Goal: Information Seeking & Learning: Learn about a topic

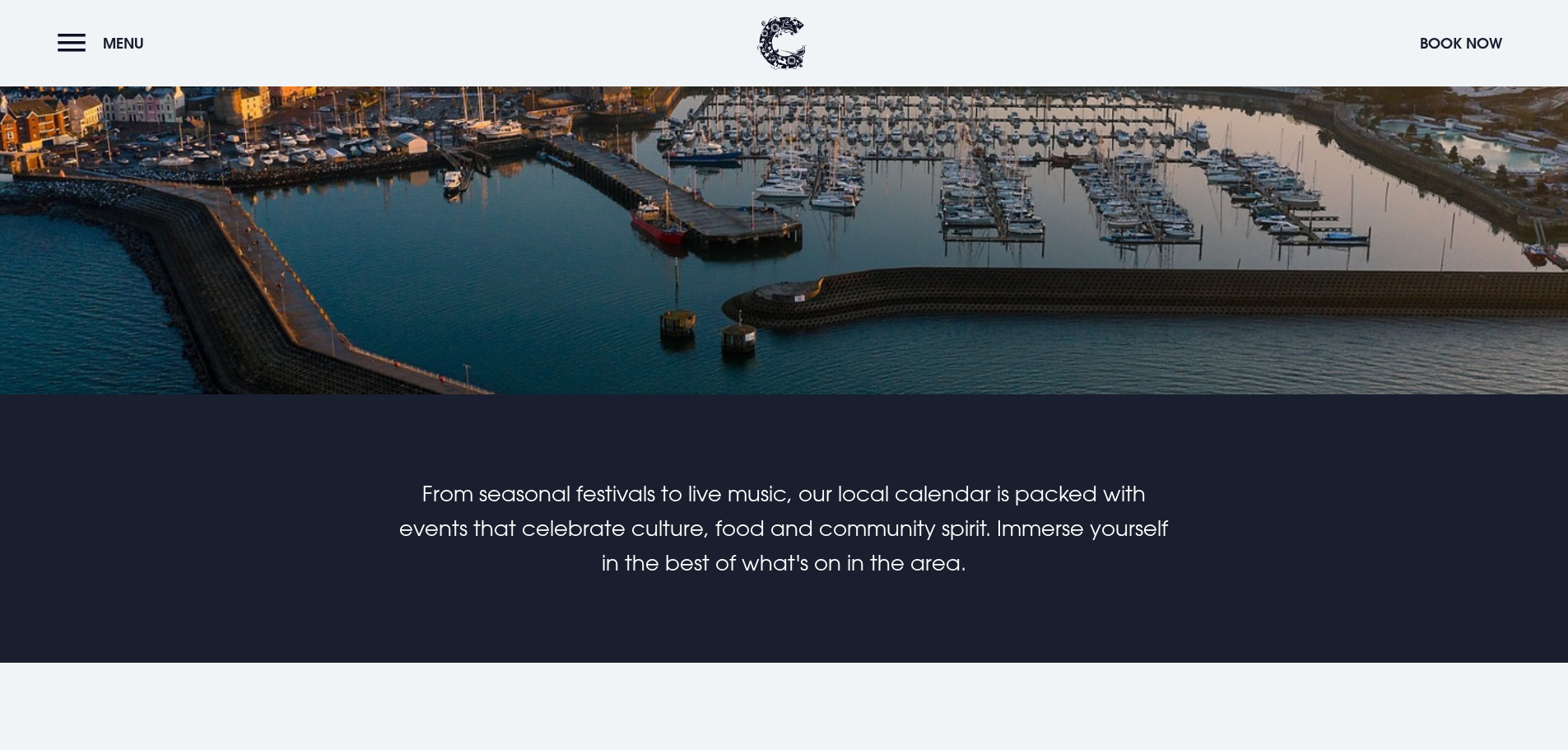
scroll to position [824, 0]
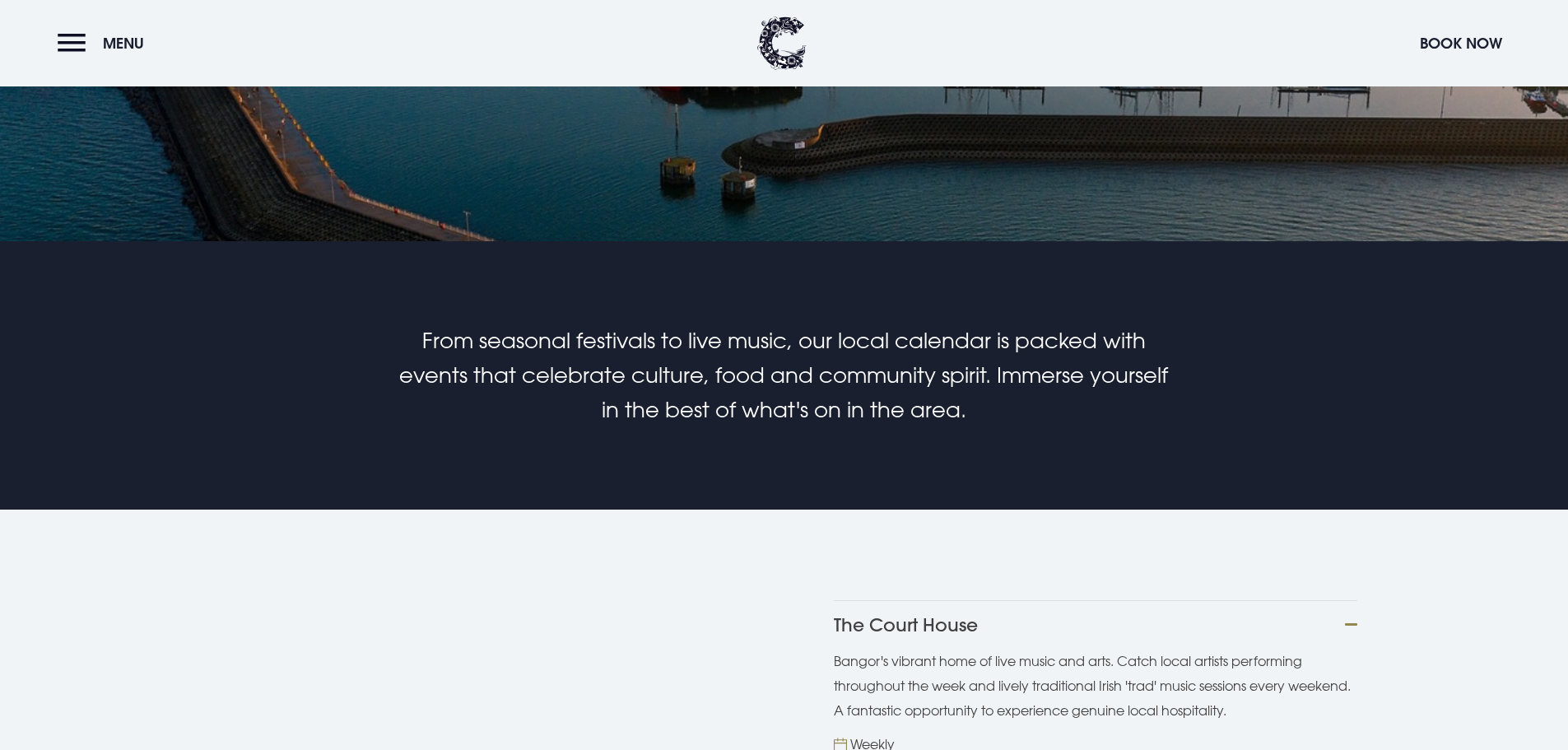
scroll to position [988, 0]
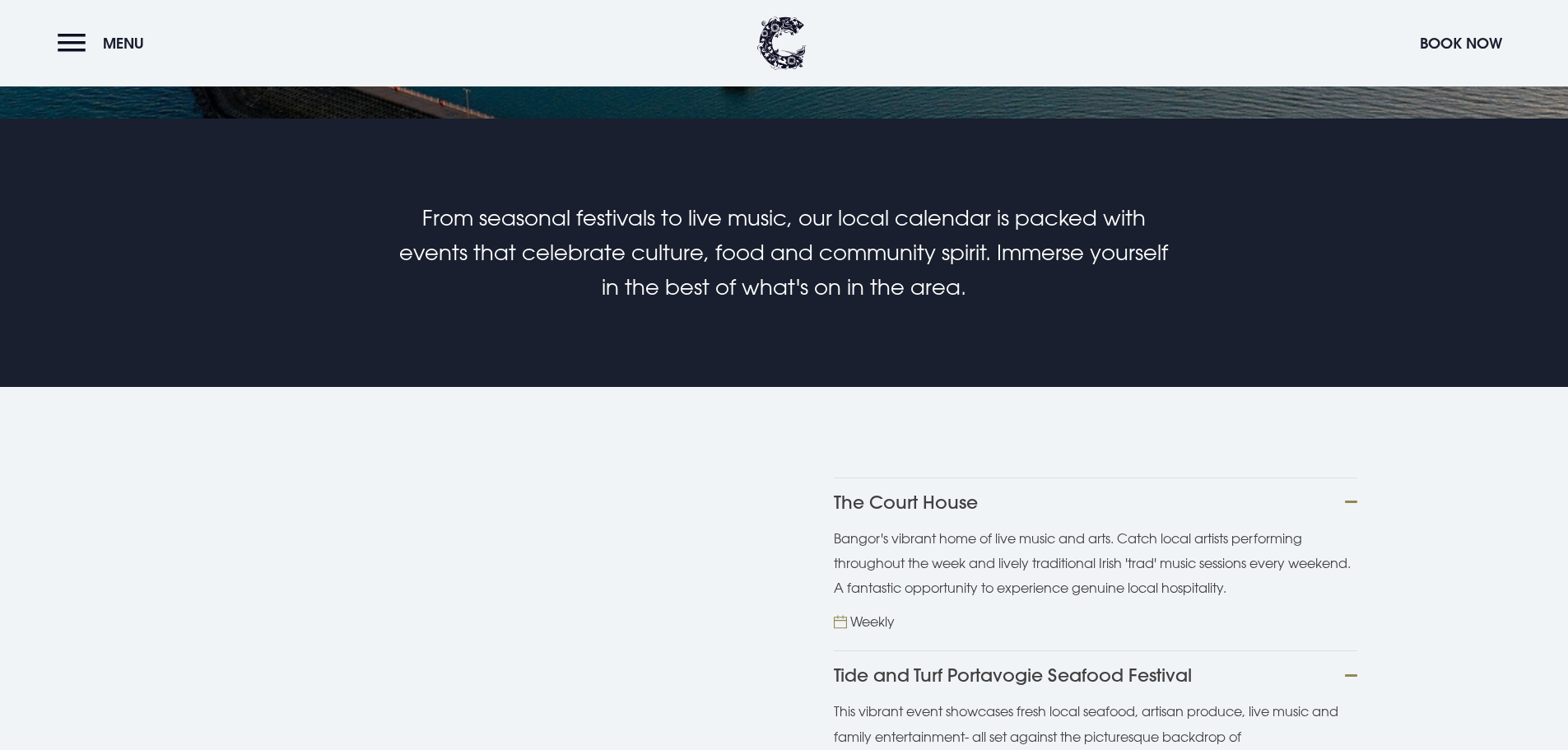
scroll to position [1153, 0]
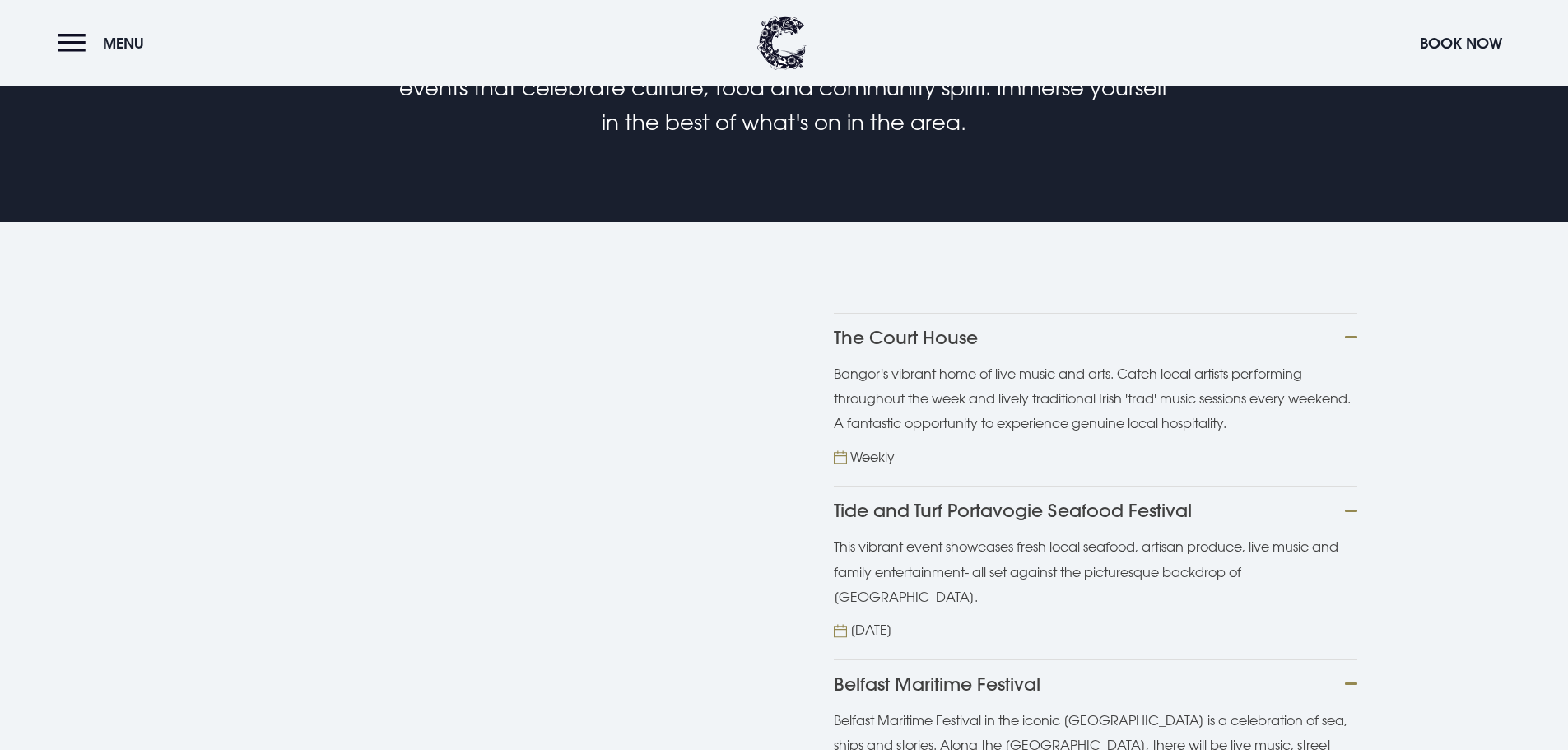
scroll to position [1318, 0]
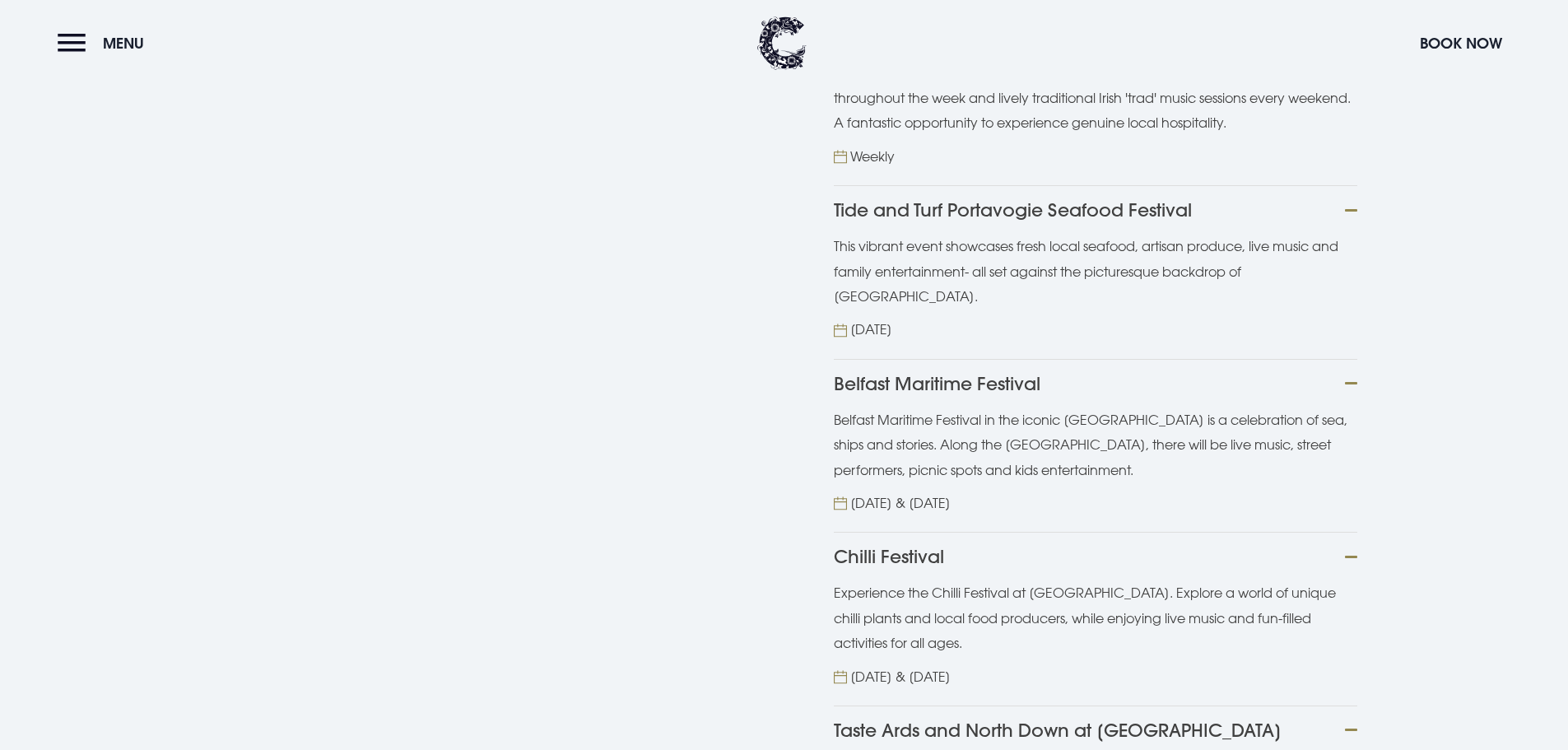
scroll to position [1564, 0]
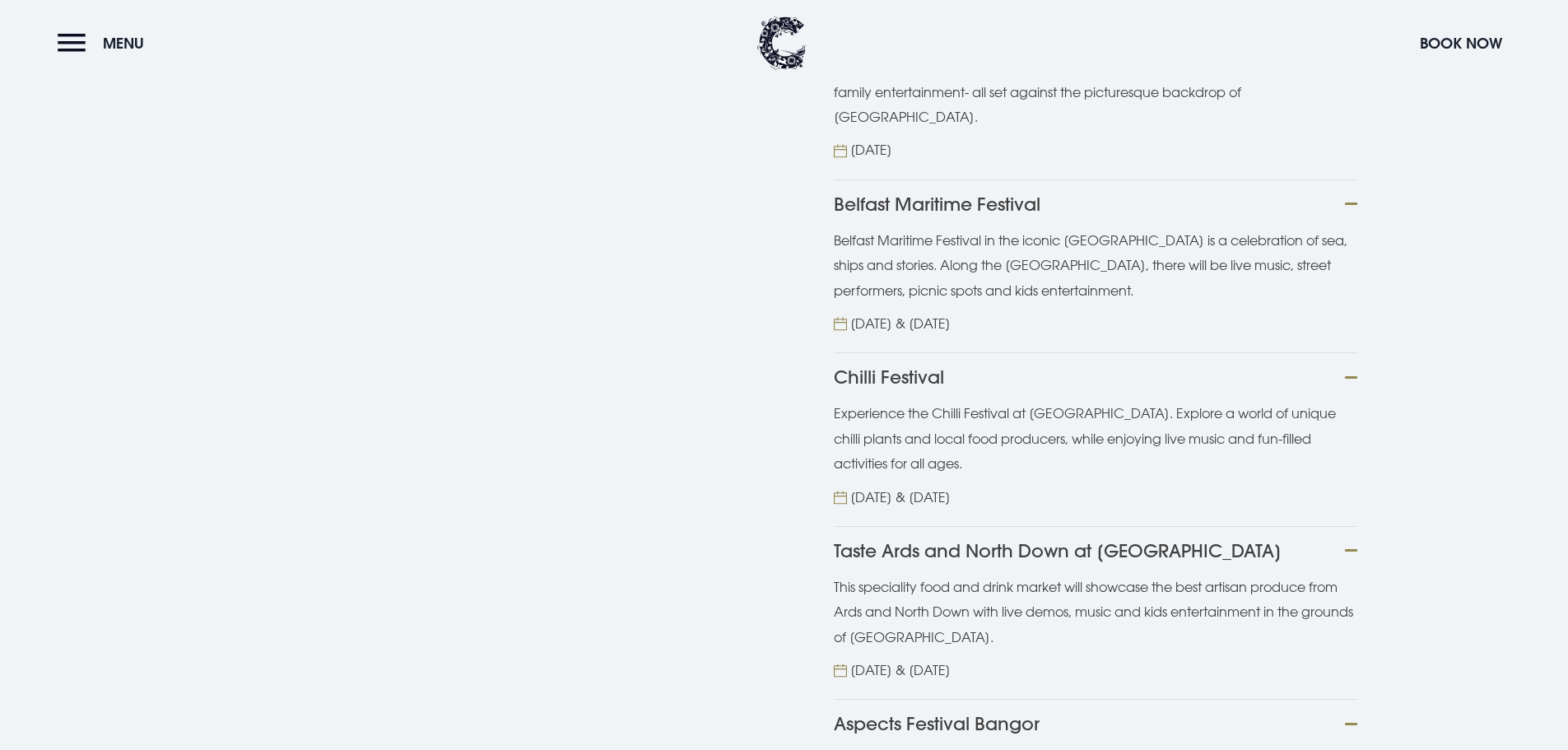
scroll to position [1729, 0]
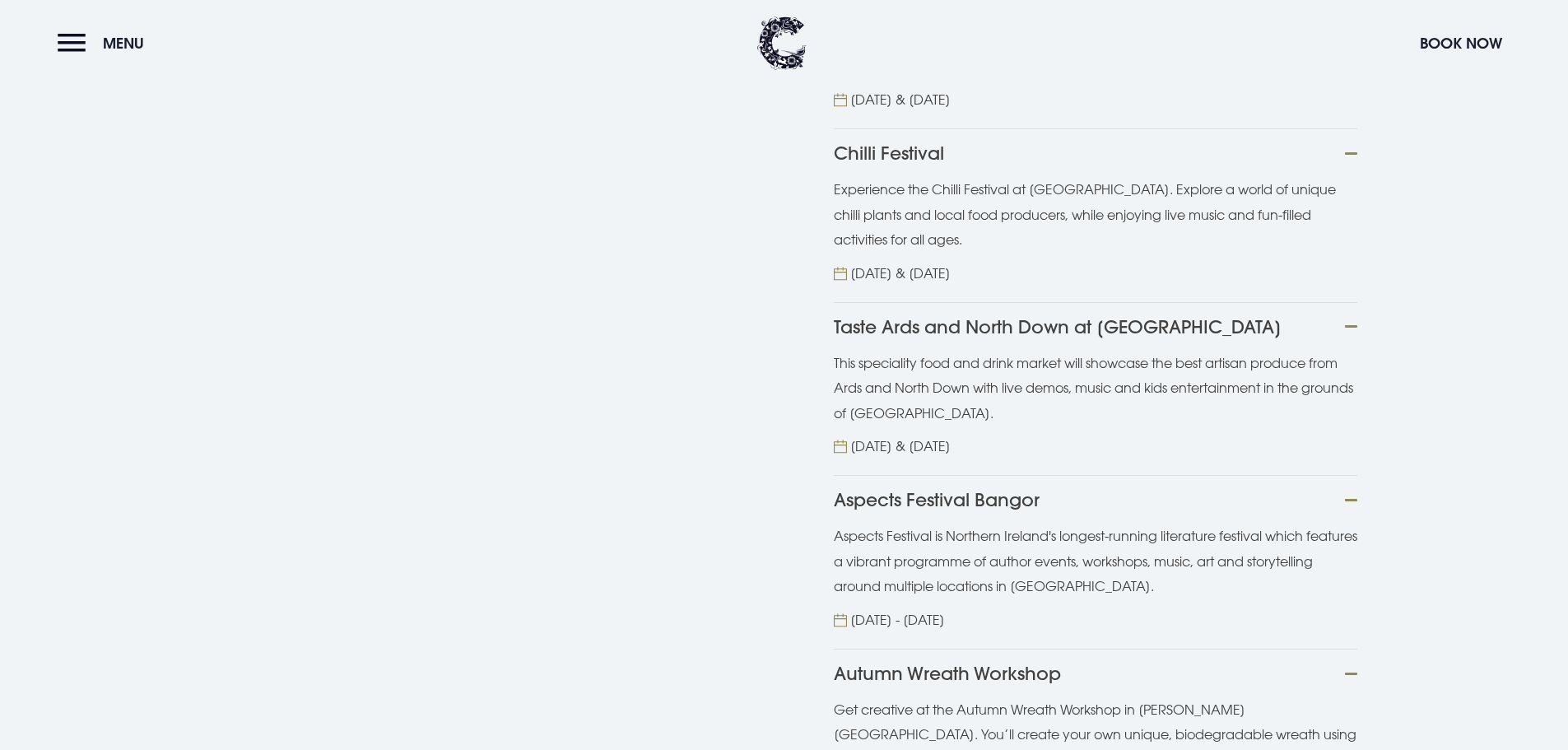
scroll to position [1977, 0]
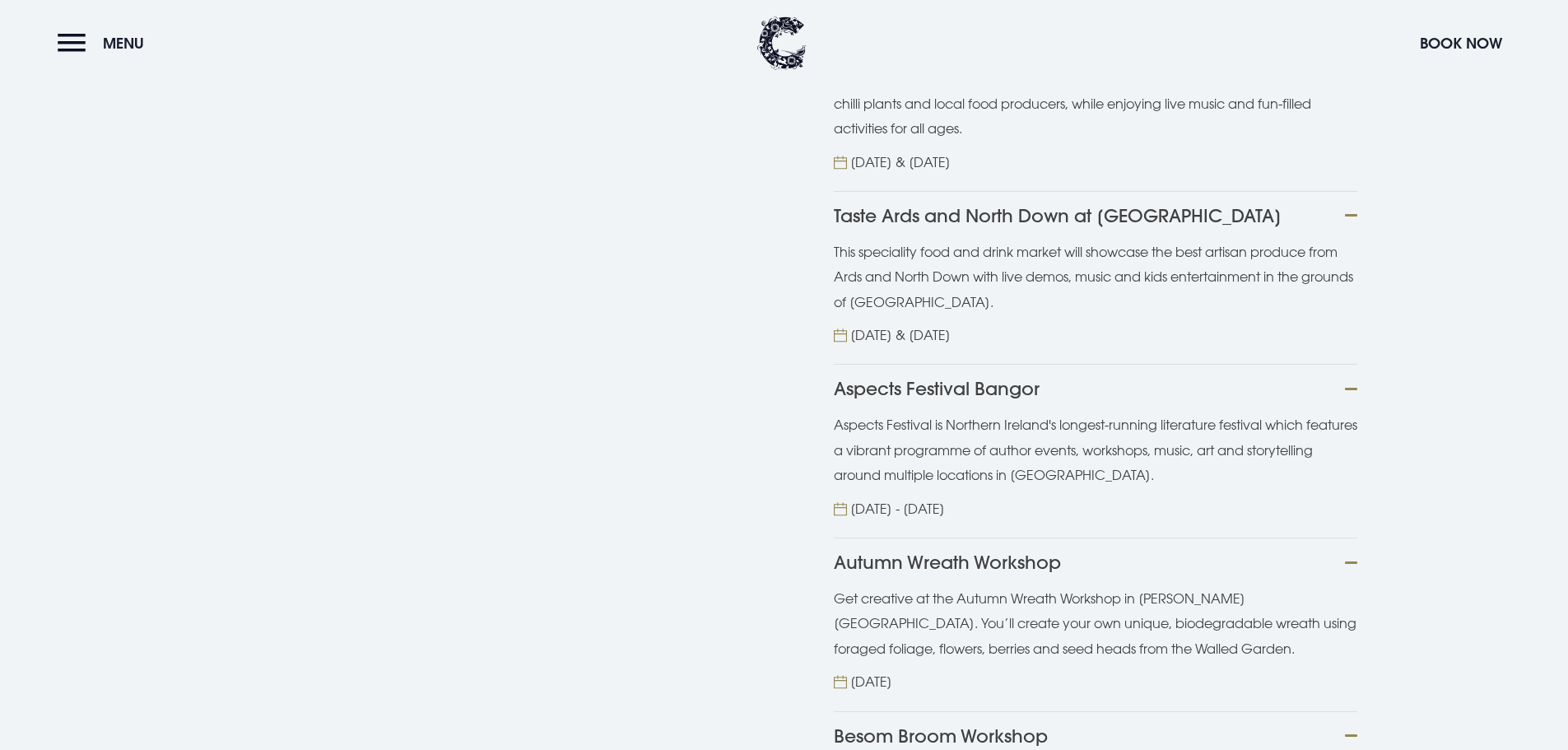
scroll to position [2059, 0]
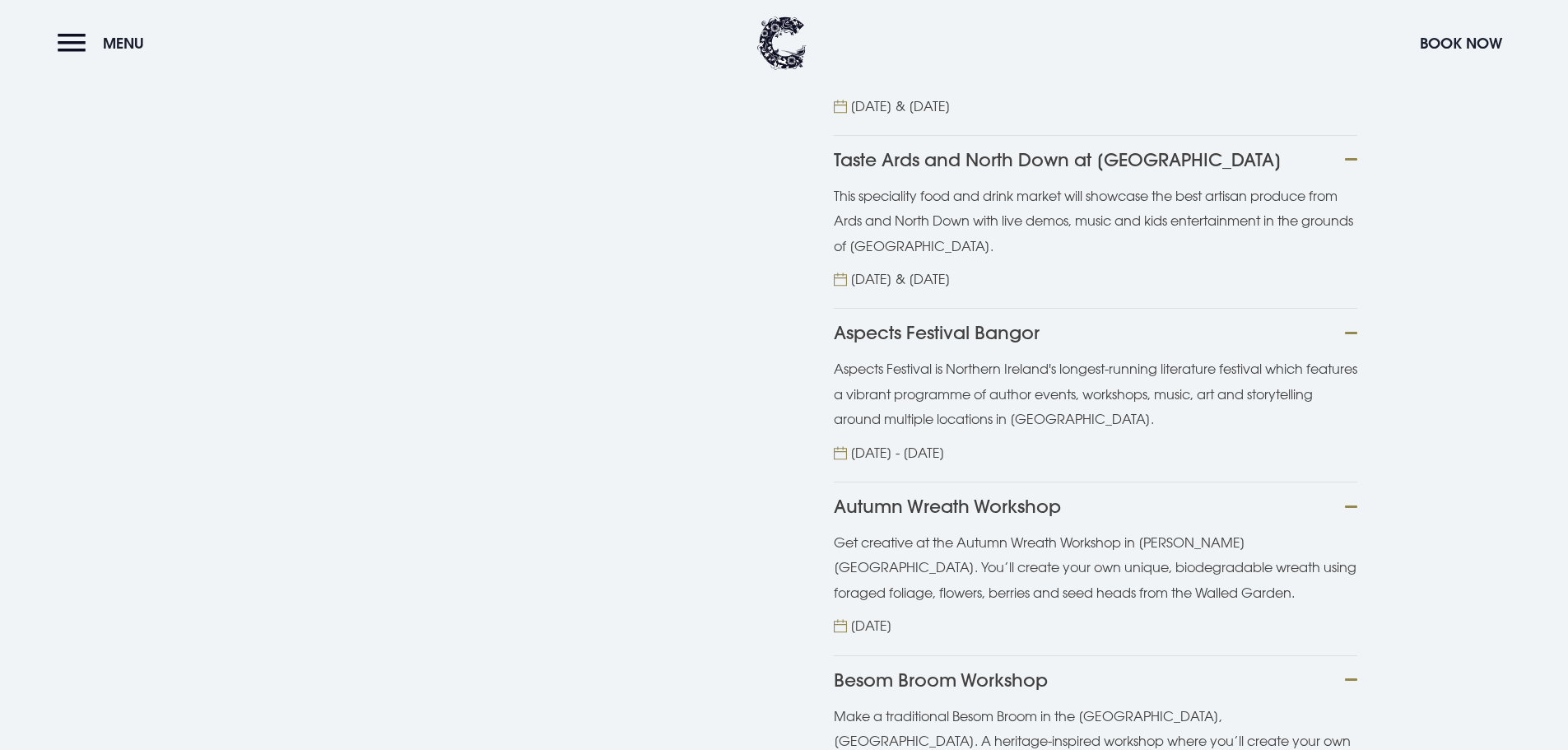
scroll to position [2141, 0]
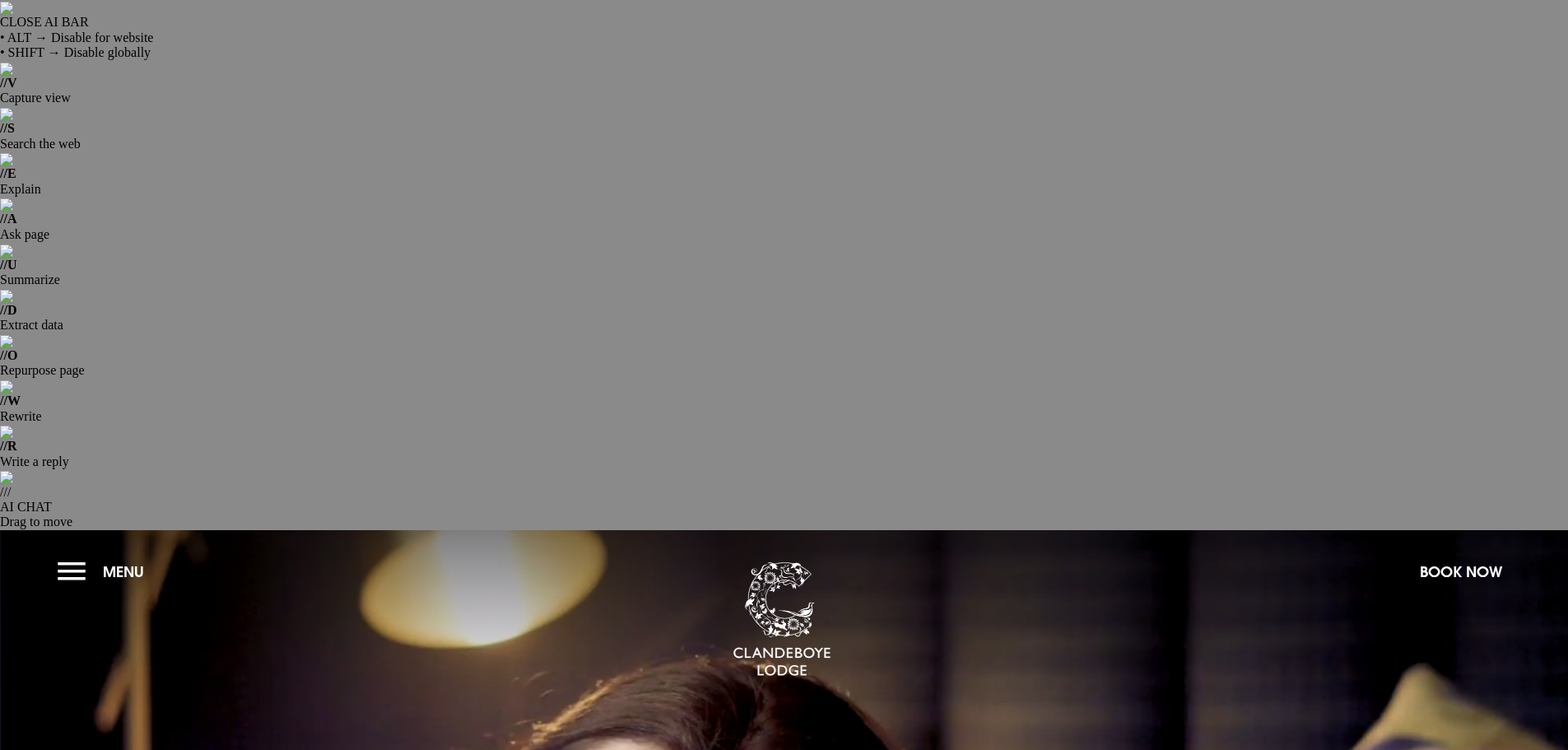
click at [64, 554] on button "Menu" at bounding box center [105, 571] width 94 height 35
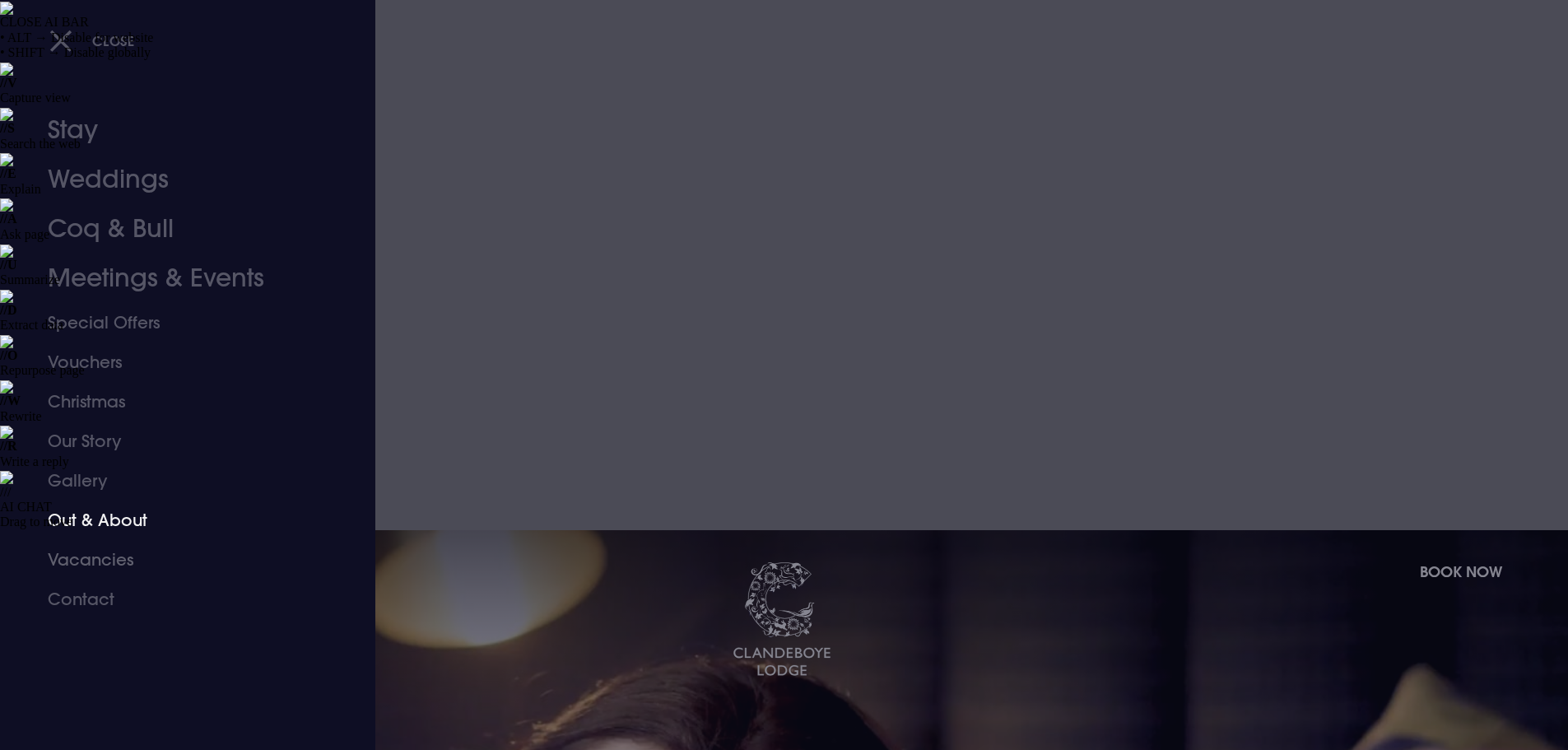
click at [85, 516] on link "Out & About" at bounding box center [178, 521] width 260 height 40
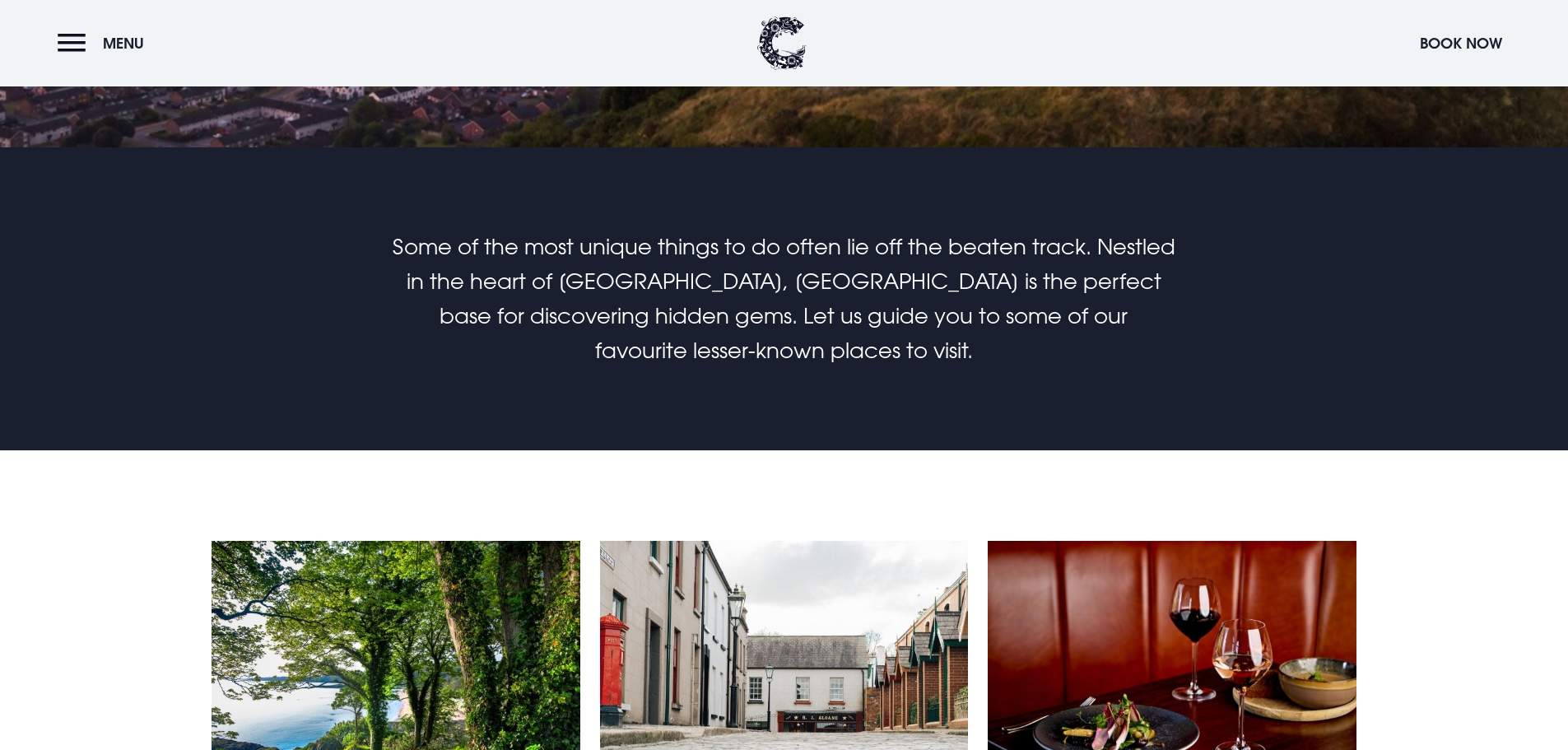
scroll to position [1070, 0]
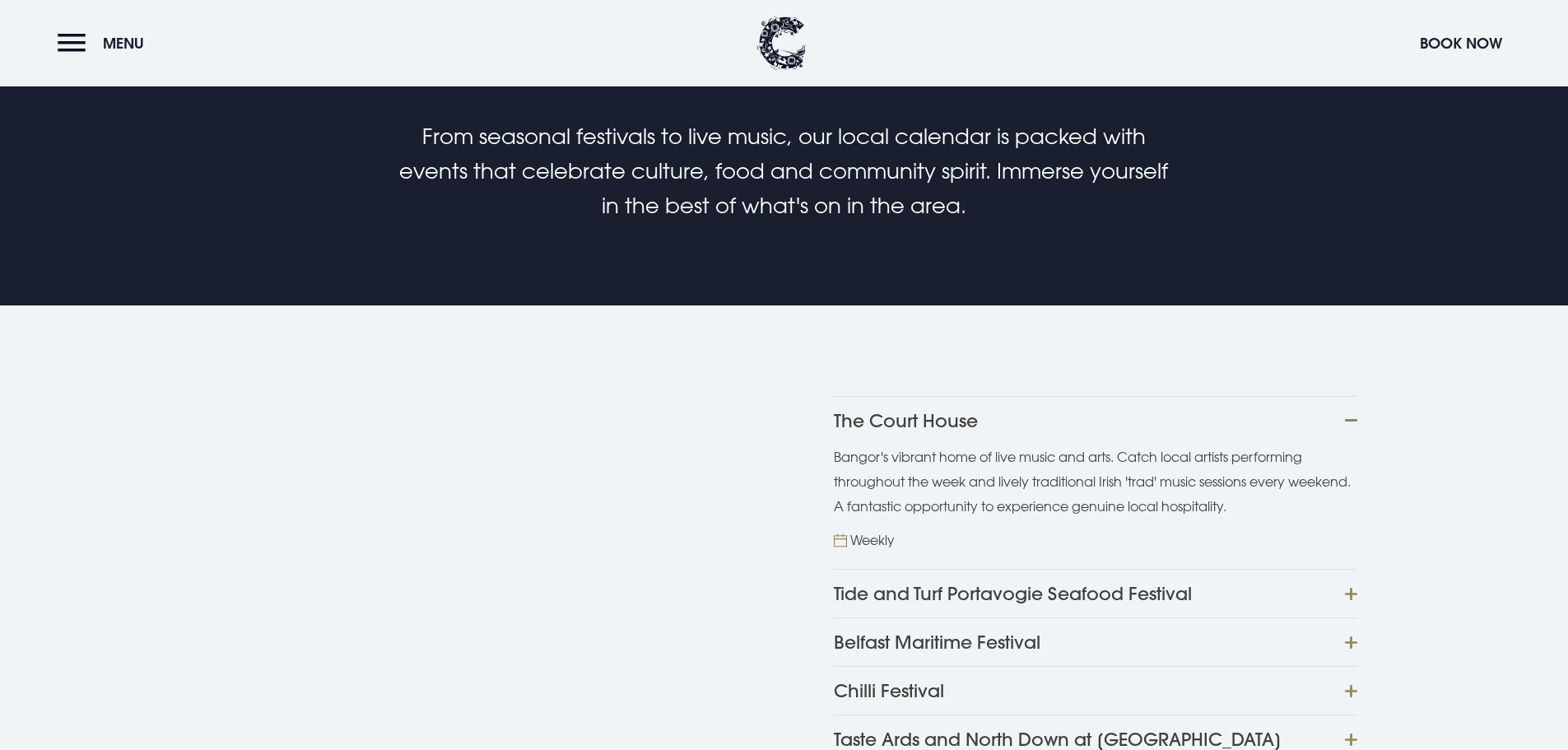
scroll to position [1153, 0]
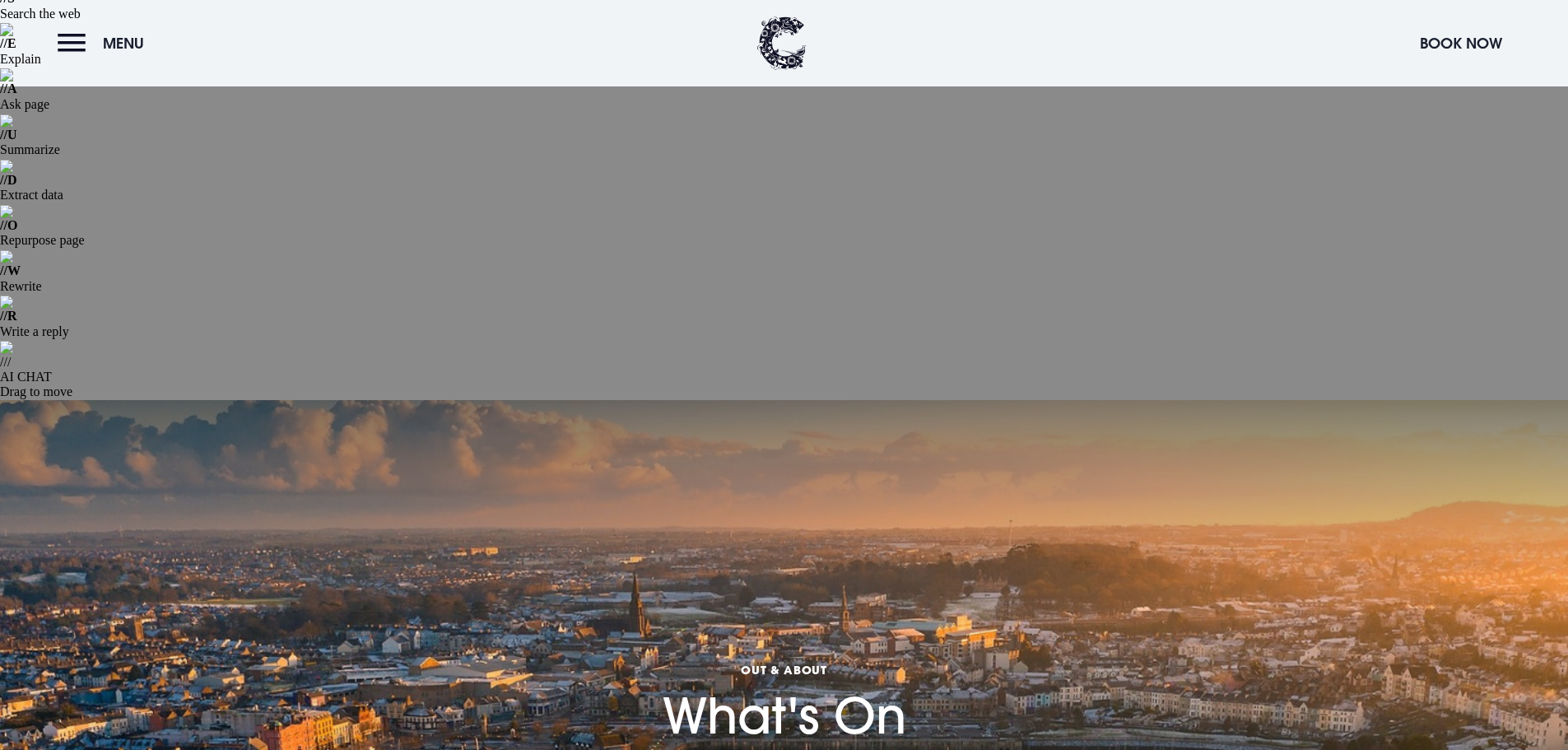
scroll to position [0, 0]
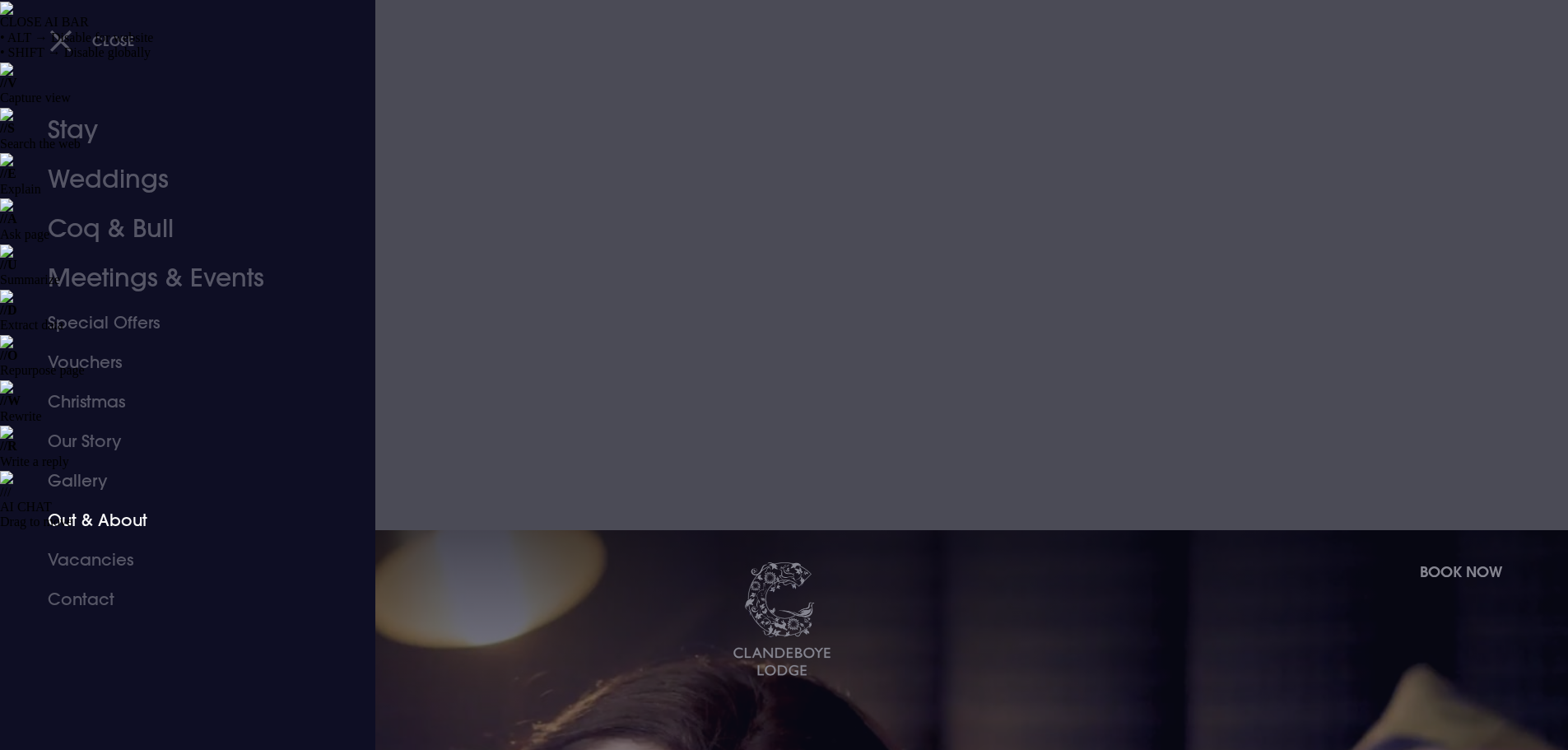
drag, startPoint x: 83, startPoint y: 518, endPoint x: 274, endPoint y: 509, distance: 191.2
click at [83, 518] on link "Out & About" at bounding box center [178, 521] width 260 height 40
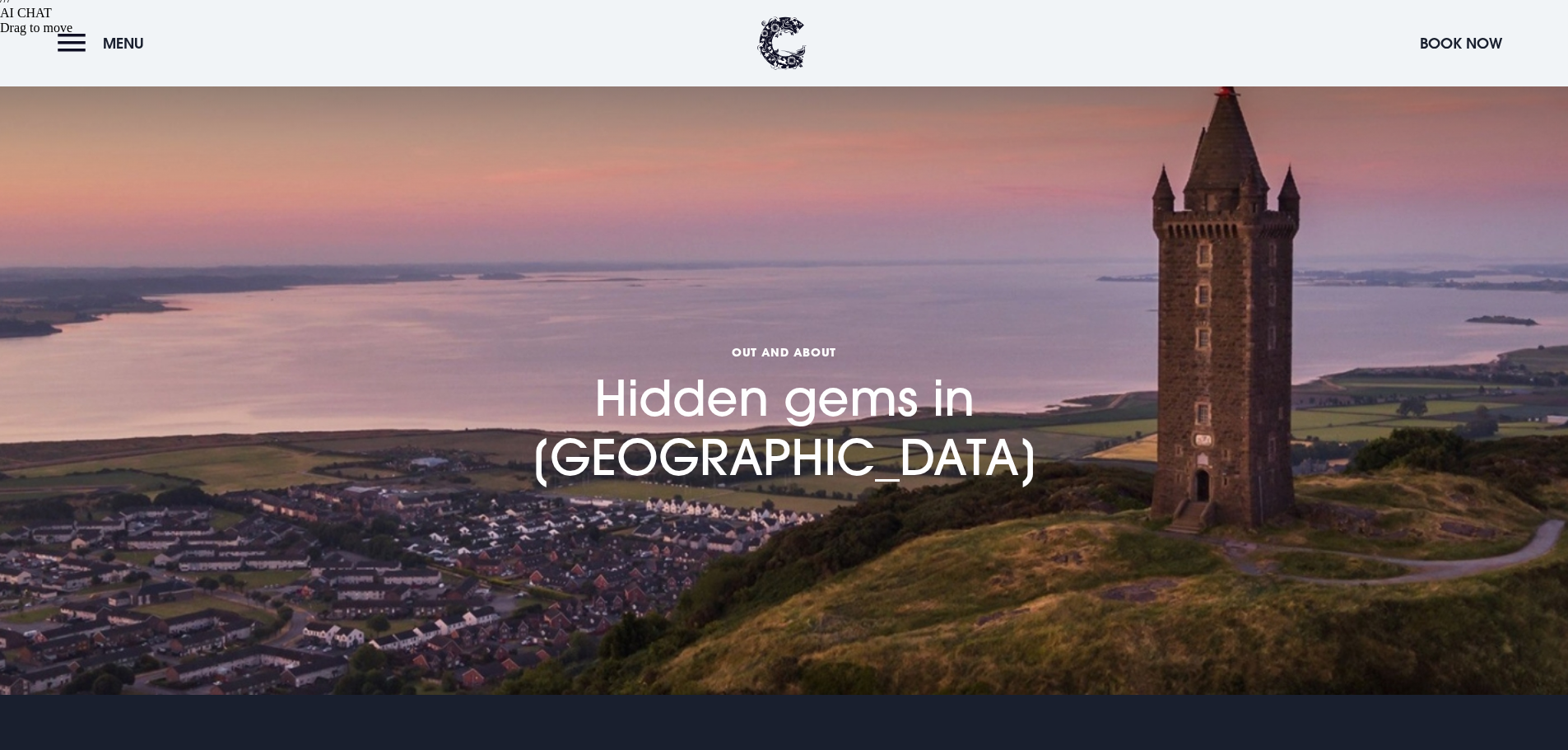
scroll to position [905, 0]
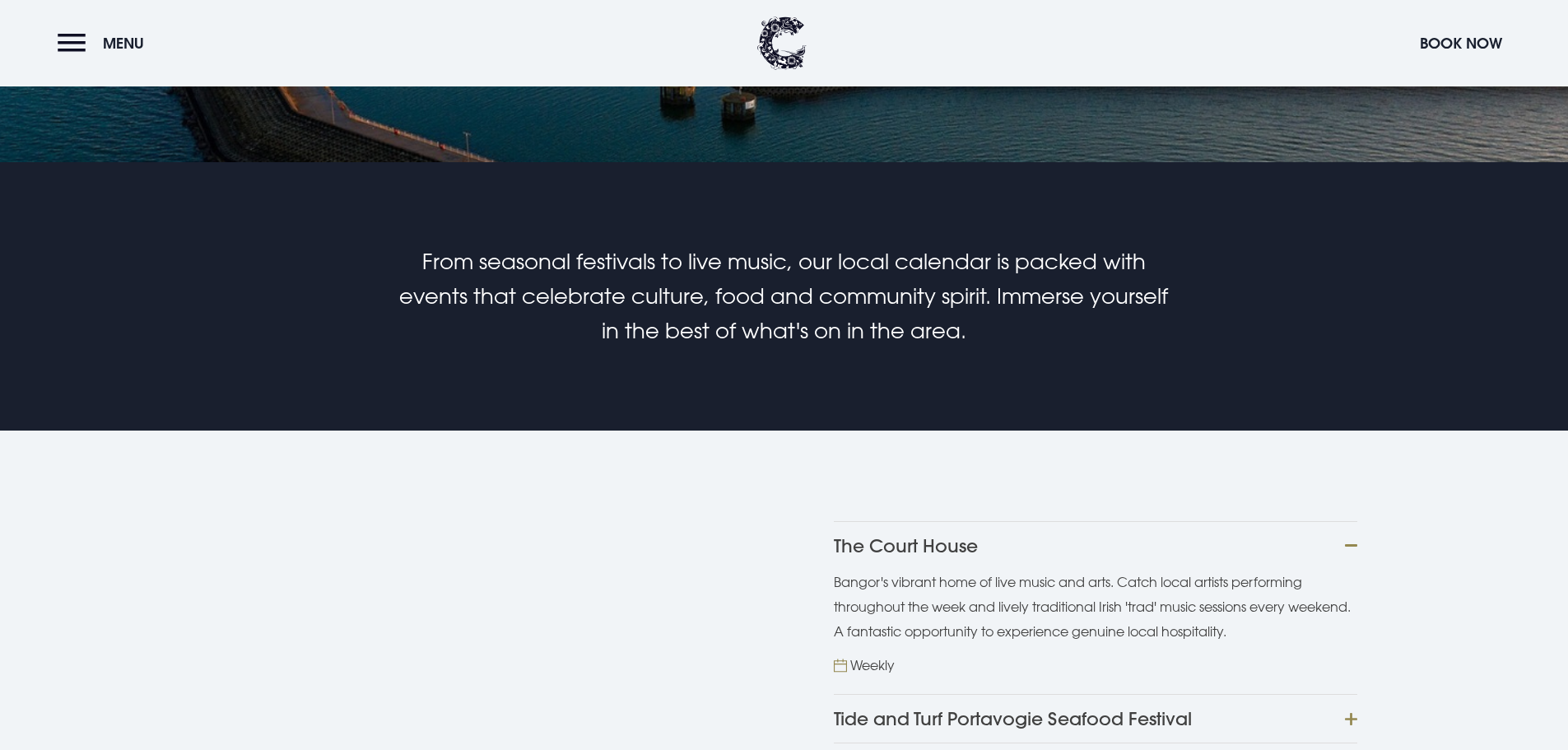
scroll to position [988, 0]
